Goal: Information Seeking & Learning: Learn about a topic

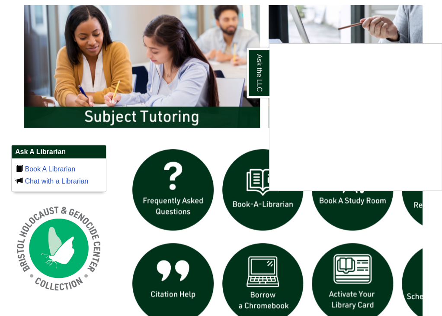
scroll to position [4, 4]
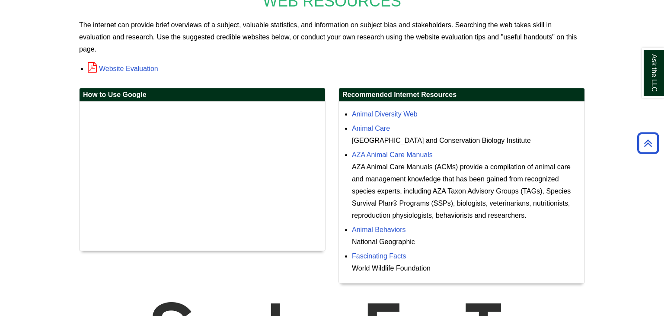
scroll to position [183, 0]
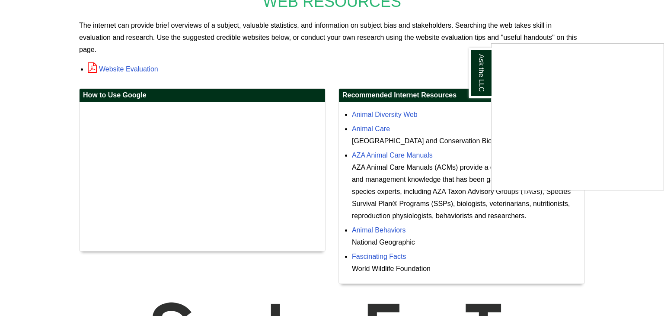
click at [590, 299] on div "Ask the LLC" at bounding box center [332, 158] width 664 height 316
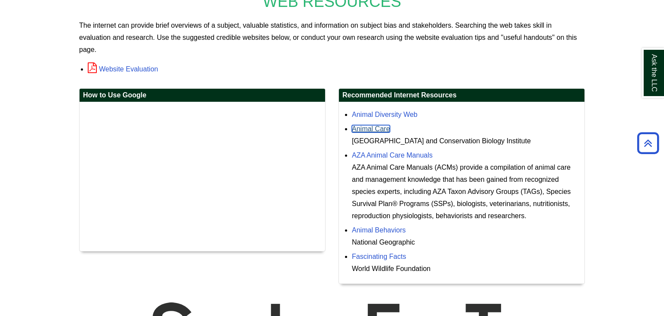
click at [381, 131] on link "Animal Care" at bounding box center [371, 128] width 38 height 7
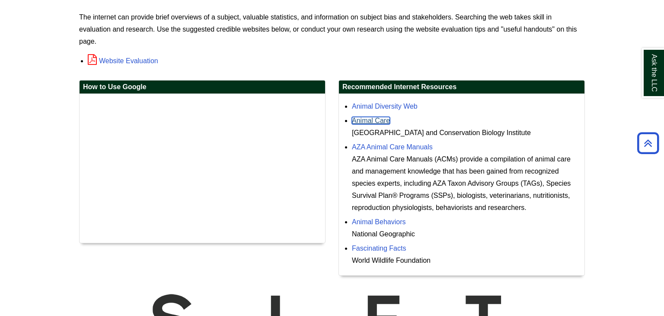
scroll to position [189, 0]
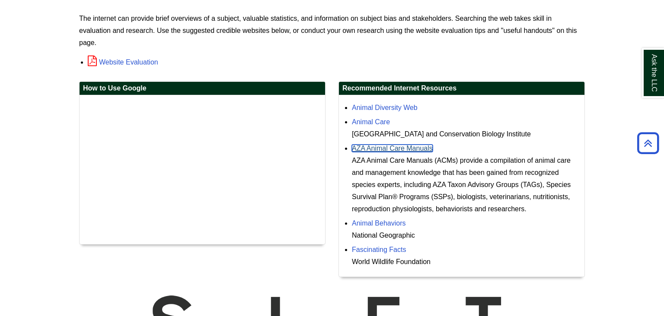
click at [389, 148] on link "AZA Animal Care Manuals" at bounding box center [392, 147] width 81 height 7
click at [375, 249] on link "Fascinating Facts" at bounding box center [379, 249] width 54 height 7
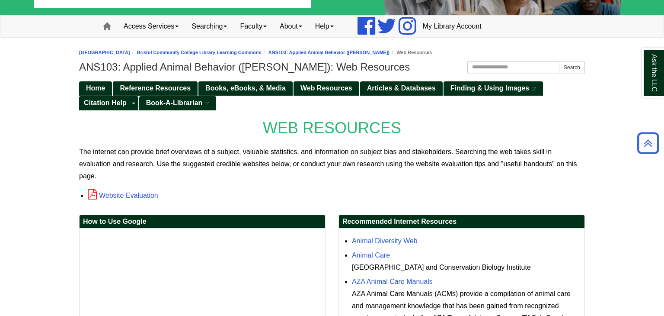
scroll to position [48, 0]
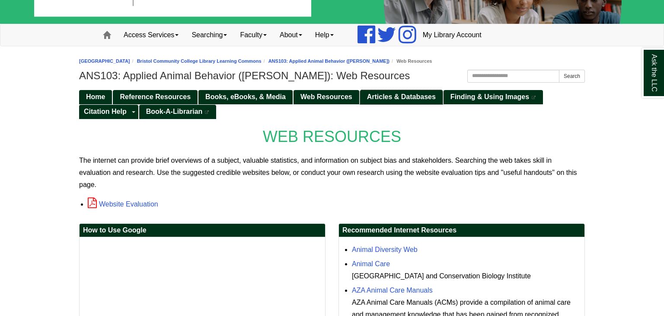
click at [389, 98] on span "Articles & Databases" at bounding box center [401, 96] width 69 height 7
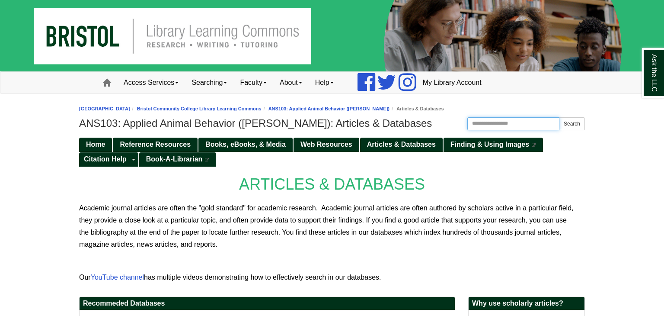
click at [503, 126] on input "Search this Guide" at bounding box center [514, 123] width 92 height 13
type input "**********"
click at [568, 127] on button "Search" at bounding box center [572, 123] width 26 height 13
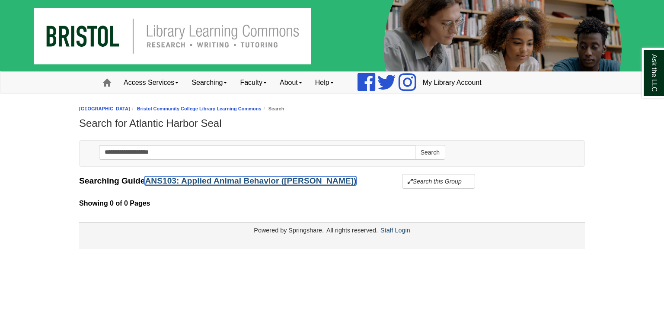
click at [201, 180] on link "ANS103: Applied Animal Behavior ([PERSON_NAME])" at bounding box center [251, 180] width 212 height 9
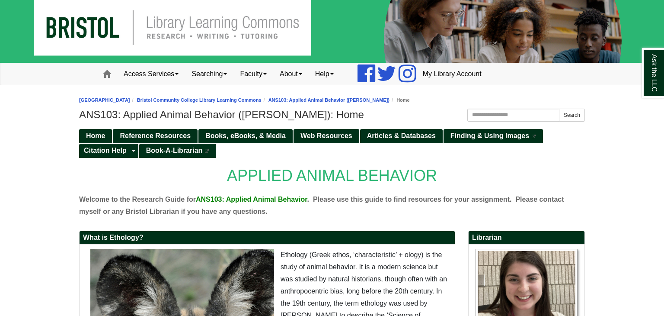
scroll to position [9, 0]
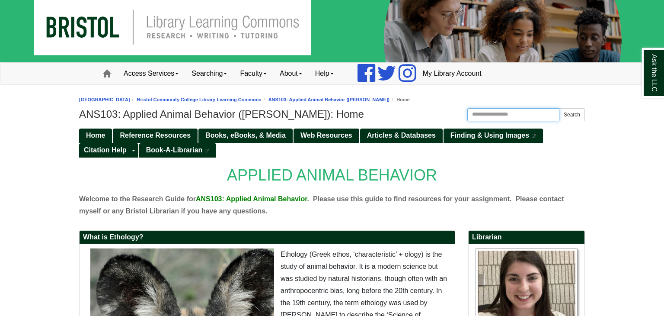
click at [520, 111] on input "Search this Guide" at bounding box center [514, 114] width 92 height 13
type input "**********"
click at [332, 138] on span "Web Resources" at bounding box center [327, 135] width 52 height 7
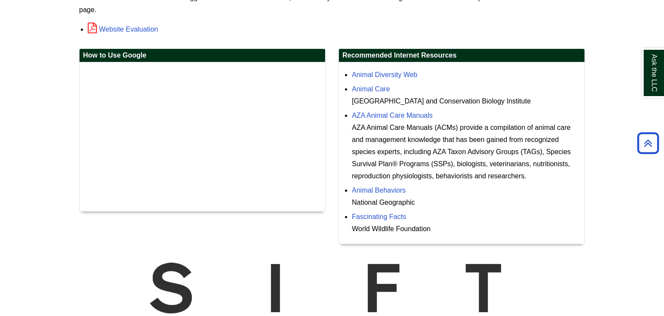
scroll to position [223, 0]
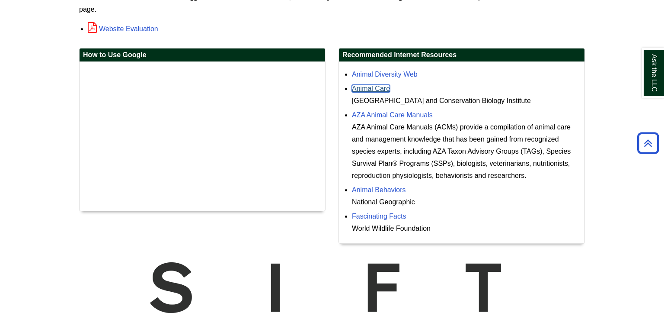
click at [384, 87] on link "Animal Care" at bounding box center [371, 88] width 38 height 7
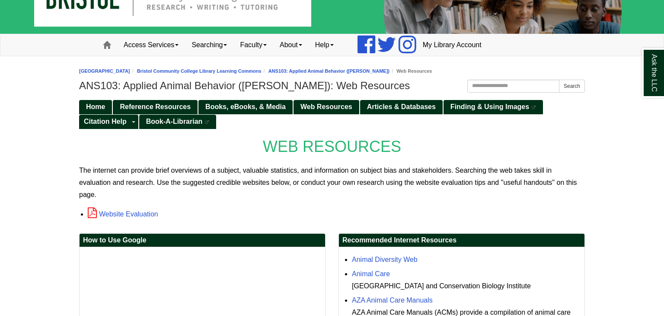
scroll to position [40, 0]
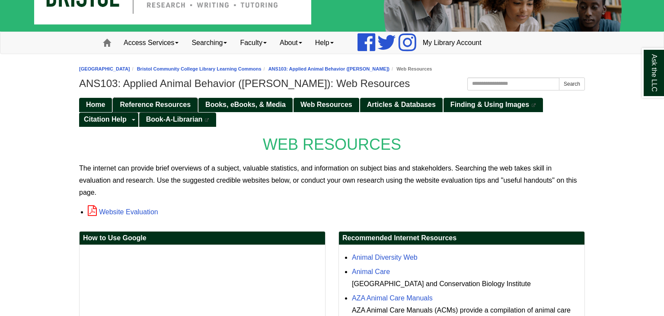
click at [182, 103] on span "Reference Resources" at bounding box center [155, 104] width 71 height 7
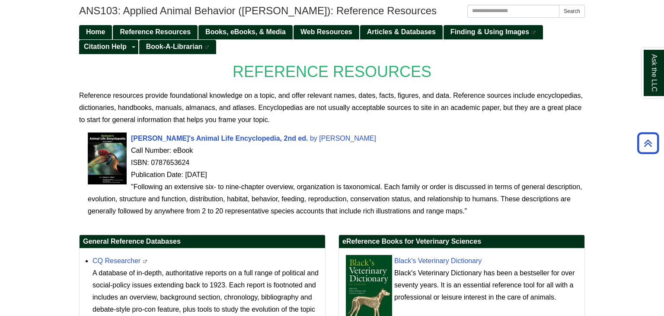
scroll to position [112, 0]
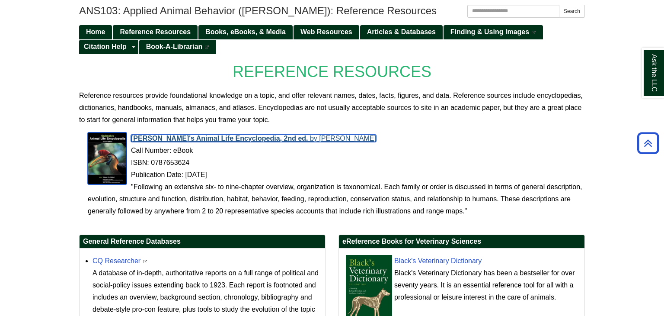
click at [244, 138] on span "Grzimek's Animal Life Encyclopedia, 2nd ed." at bounding box center [219, 138] width 177 height 7
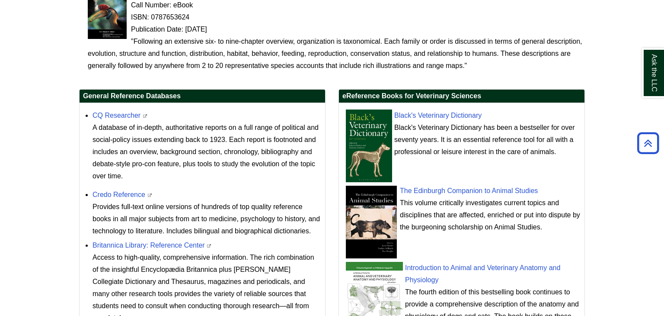
scroll to position [259, 0]
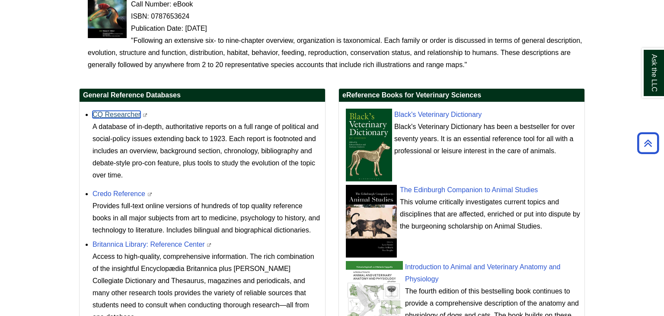
click at [117, 115] on link "CQ Researcher" at bounding box center [117, 114] width 48 height 7
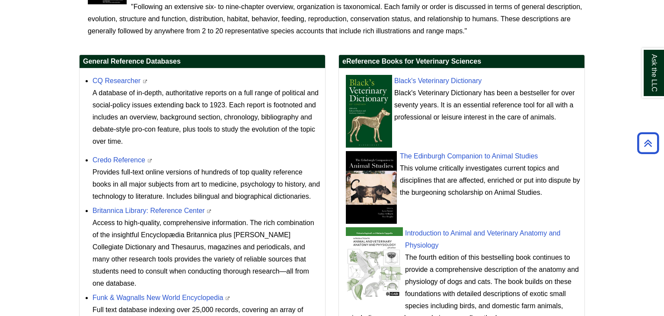
scroll to position [293, 0]
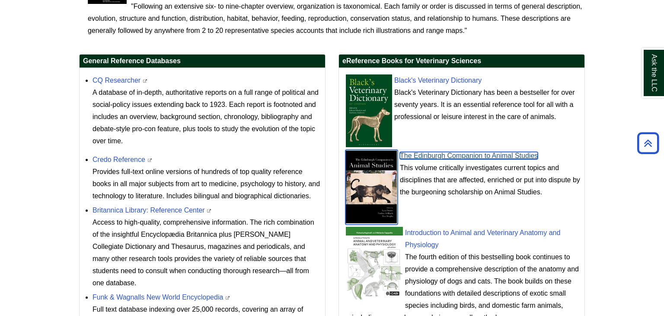
click at [428, 154] on link "The Edinburgh Companion to Animal Studies" at bounding box center [469, 155] width 138 height 7
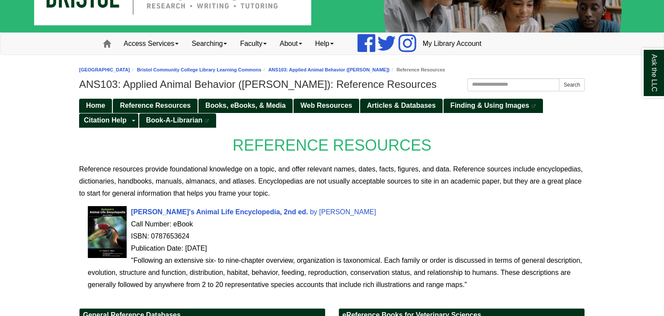
scroll to position [42, 0]
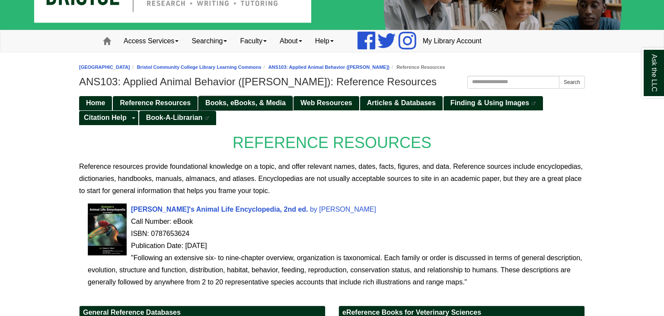
click at [278, 108] on link "Books, eBooks, & Media" at bounding box center [246, 103] width 94 height 14
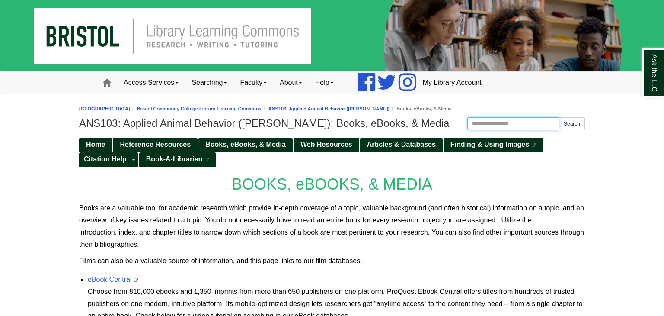
click at [472, 128] on input "Search this Guide" at bounding box center [514, 123] width 92 height 13
click at [498, 121] on input "Search this Guide" at bounding box center [514, 123] width 92 height 13
type input "**********"
click at [574, 125] on button "Search" at bounding box center [572, 123] width 26 height 13
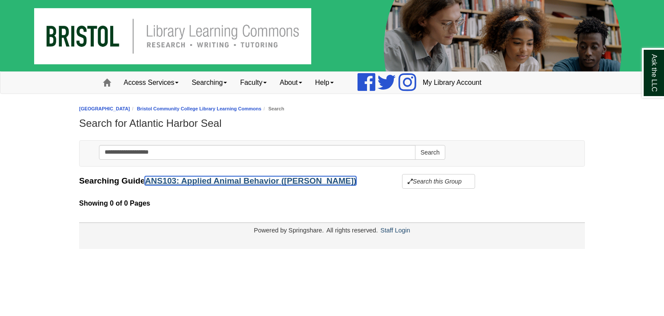
click at [290, 178] on link "ANS103: Applied Animal Behavior ([PERSON_NAME])" at bounding box center [251, 180] width 212 height 9
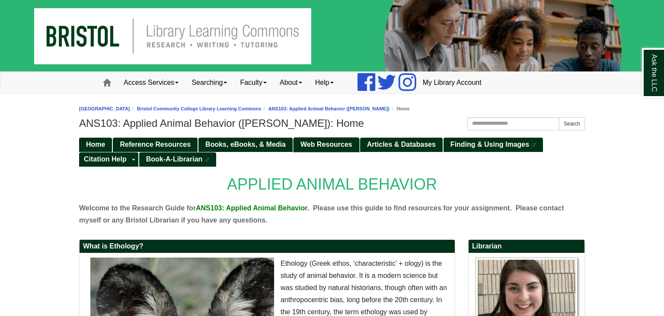
click at [335, 149] on link "Web Resources" at bounding box center [327, 145] width 66 height 14
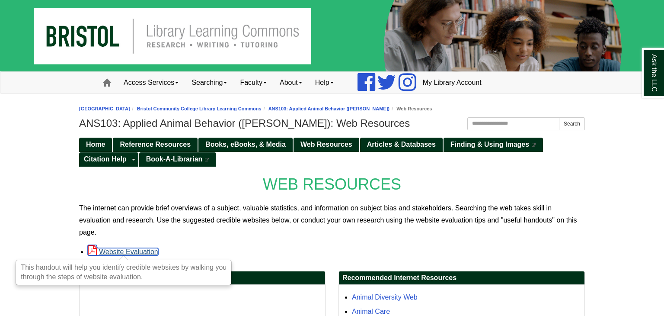
click at [131, 250] on link "Website Evaluation" at bounding box center [123, 251] width 71 height 7
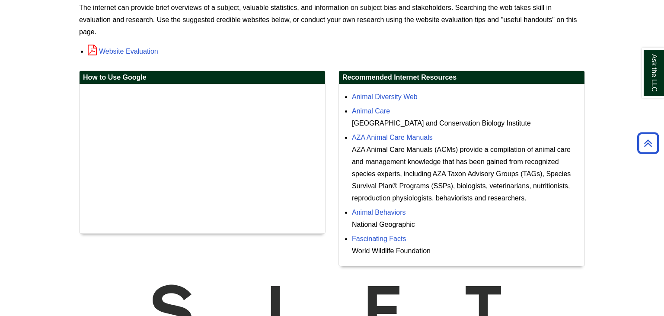
scroll to position [201, 0]
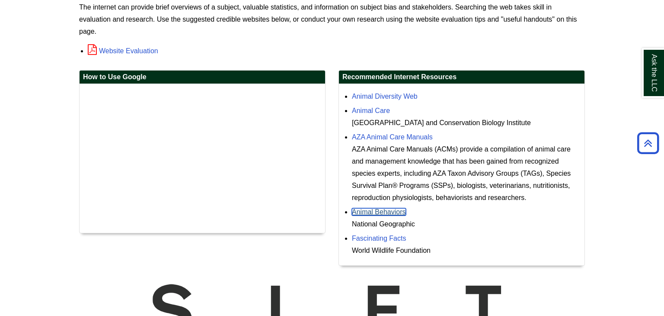
click at [391, 212] on link "Animal Behaviors" at bounding box center [379, 211] width 54 height 7
